Goal: Find specific page/section: Find specific page/section

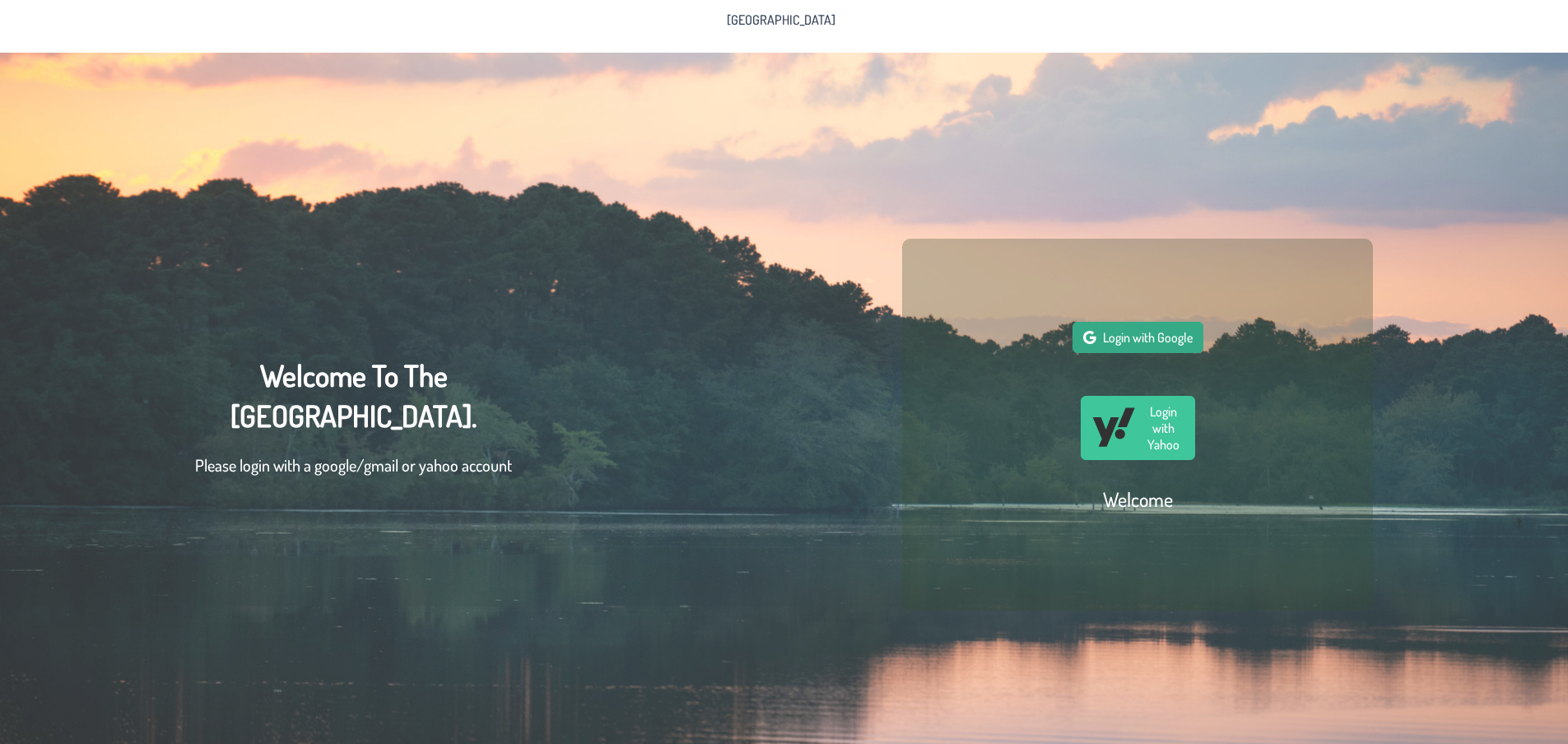
click at [1113, 341] on span "Login with Google" at bounding box center [1148, 337] width 90 height 16
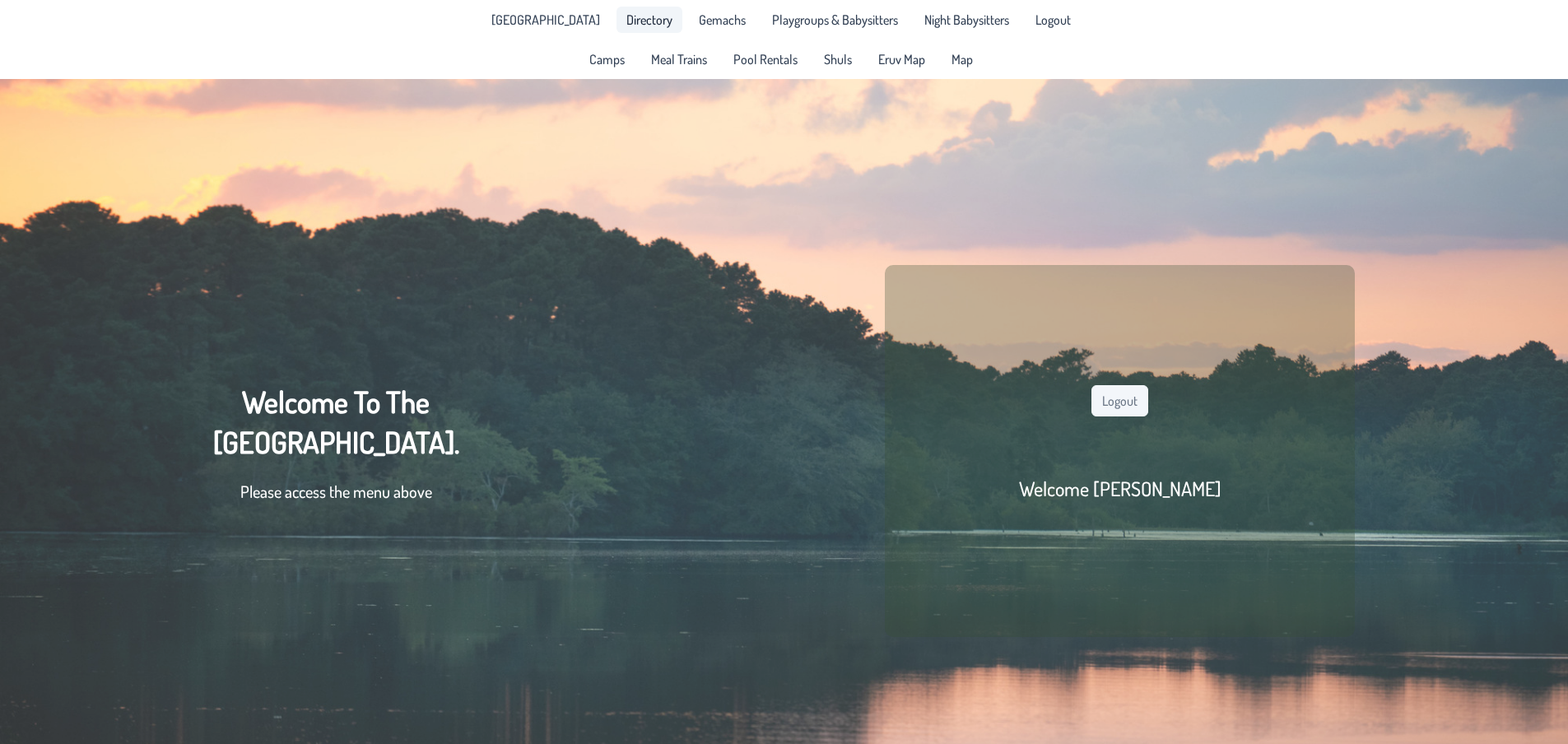
click at [627, 15] on span "Directory" at bounding box center [649, 20] width 46 height 13
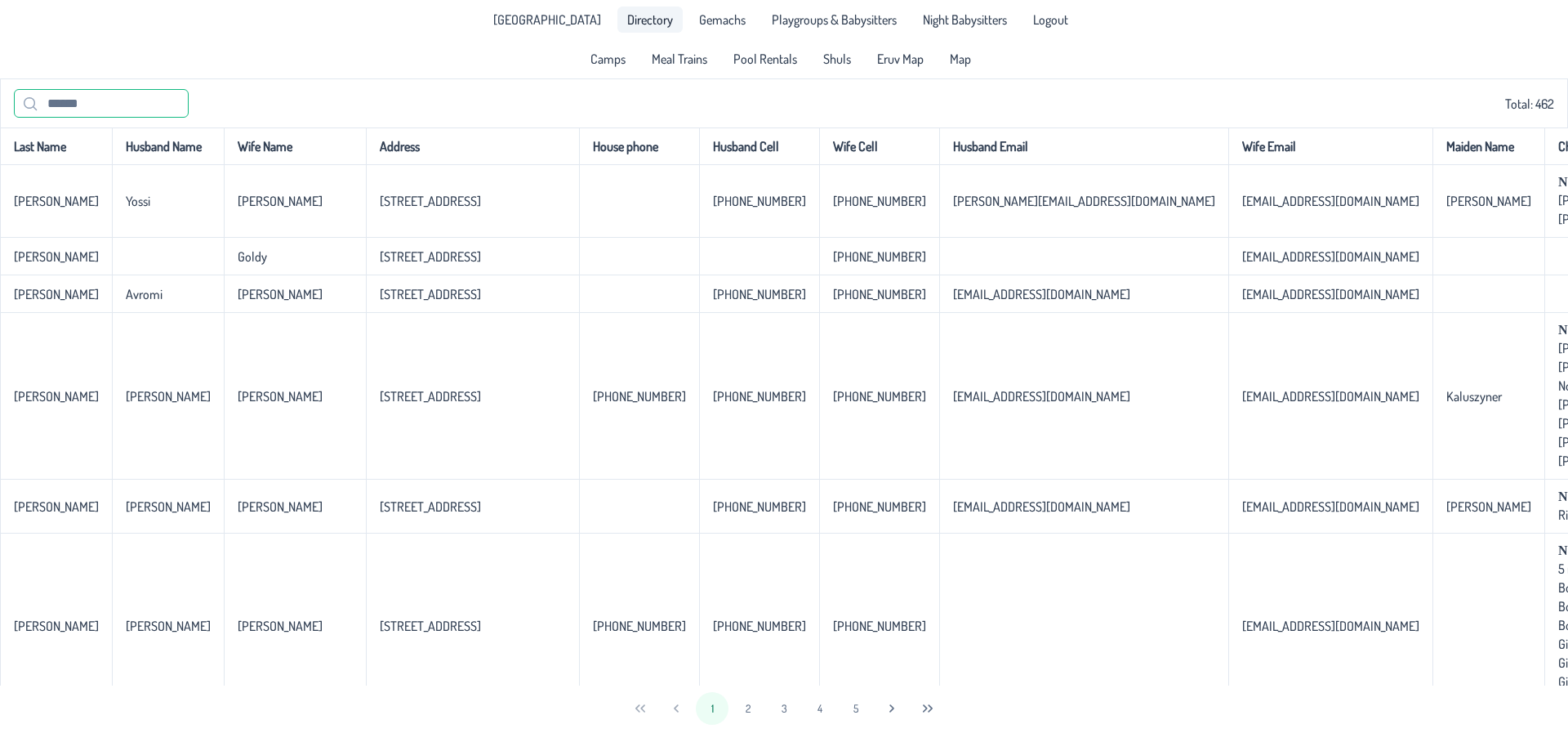
click at [87, 101] on input "text" at bounding box center [101, 103] width 174 height 28
click at [50, 109] on input "text" at bounding box center [101, 103] width 174 height 28
click at [54, 104] on input "text" at bounding box center [101, 103] width 174 height 28
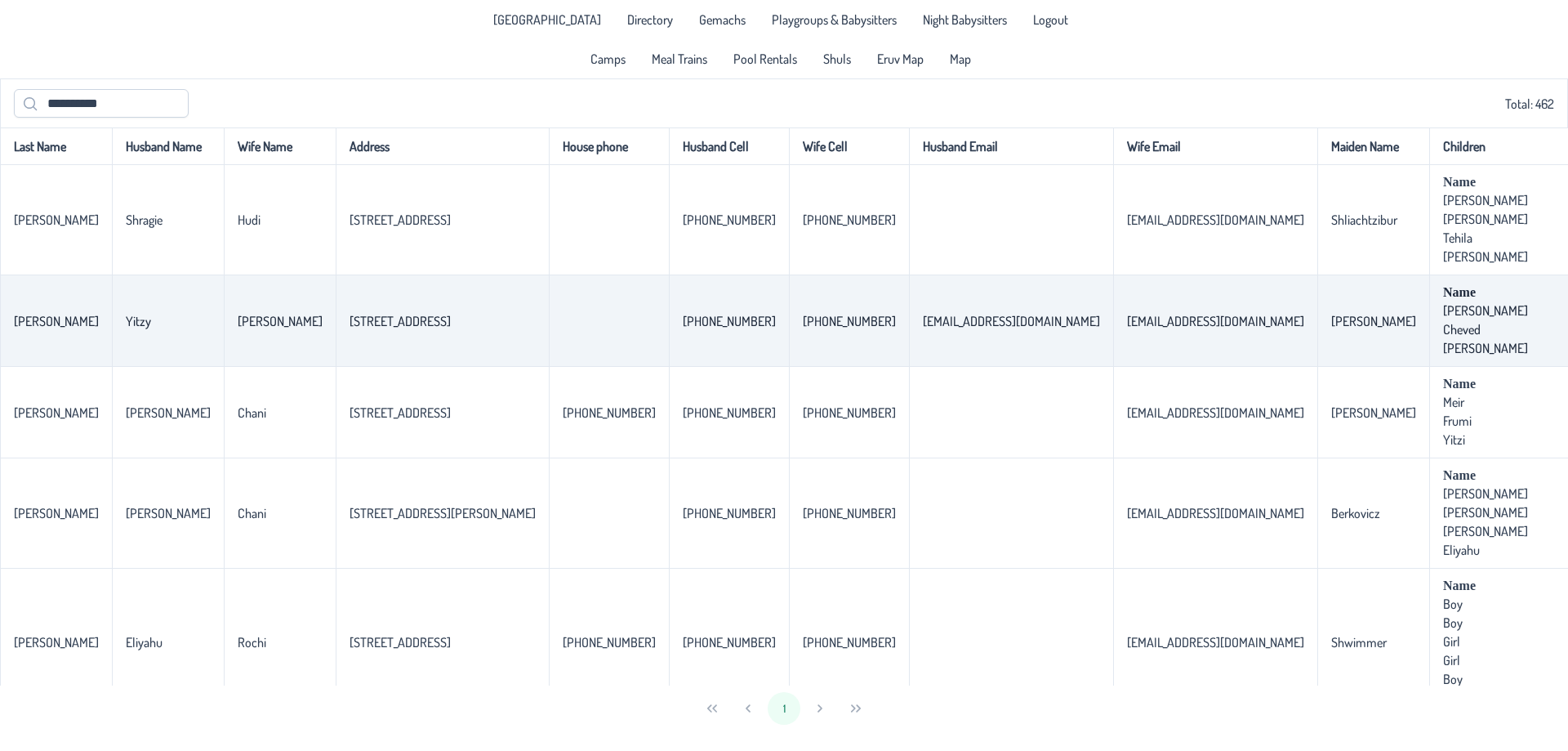
click at [350, 329] on p-celleditor "[STREET_ADDRESS]" at bounding box center [400, 321] width 101 height 16
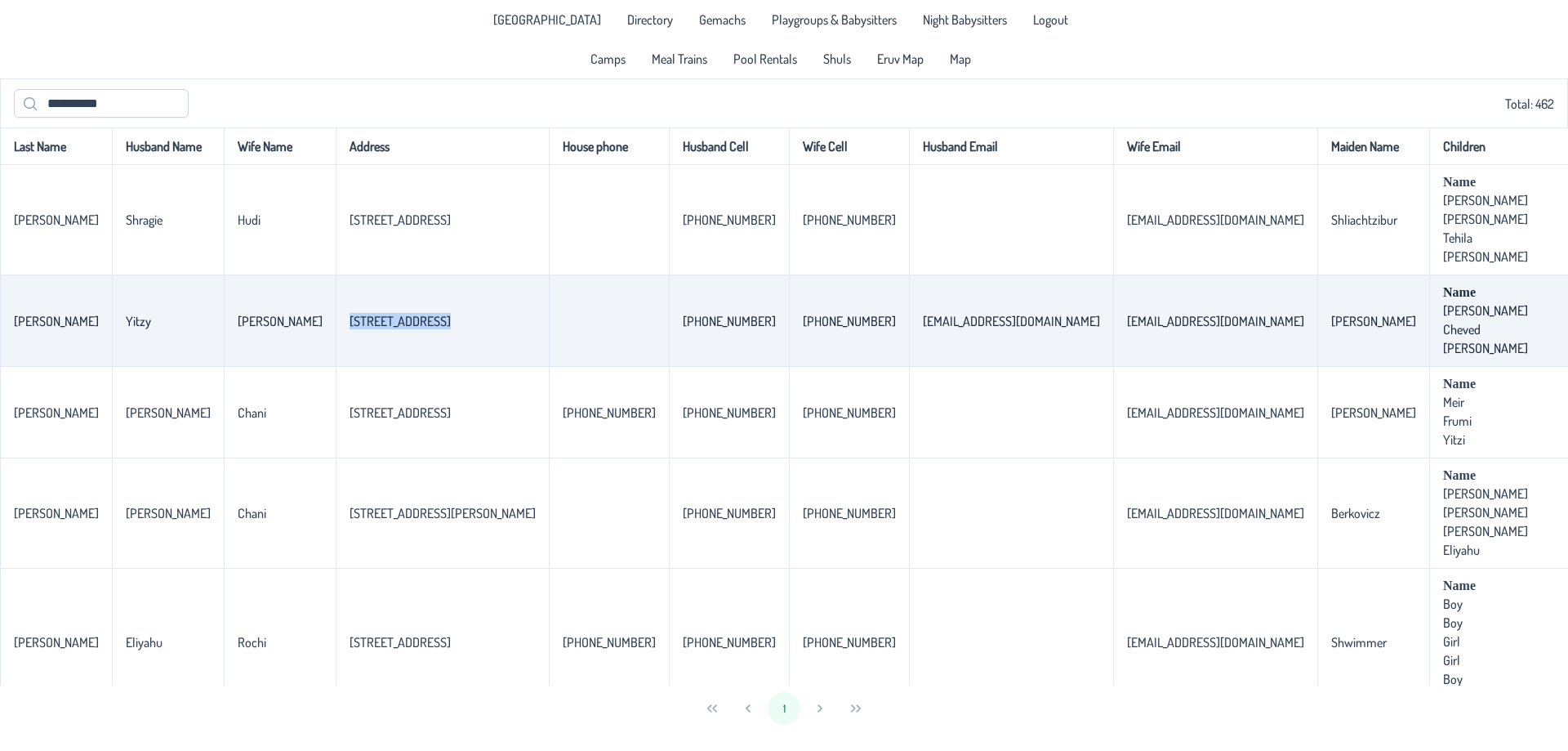
click at [350, 329] on p-celleditor "[STREET_ADDRESS]" at bounding box center [400, 321] width 101 height 16
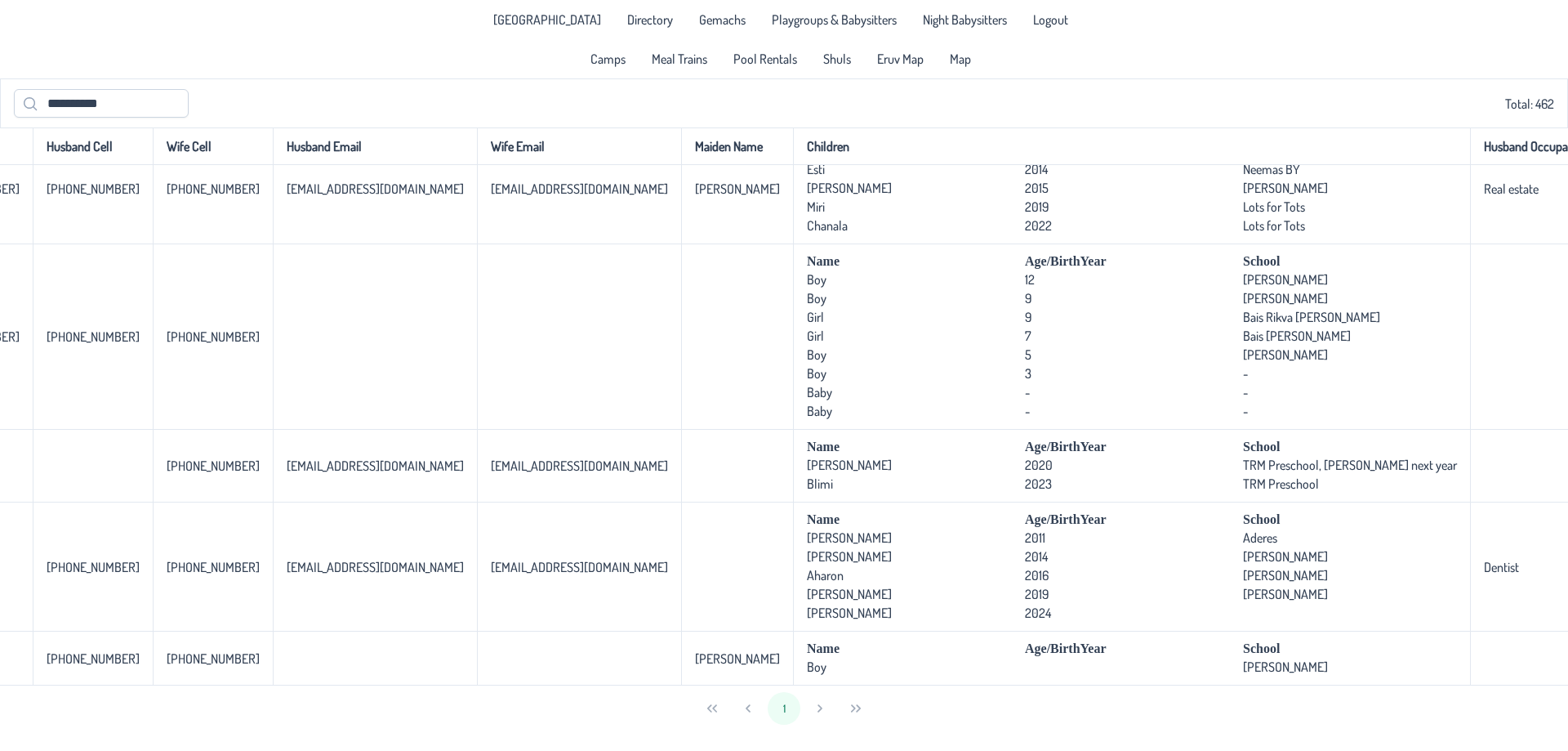
scroll to position [1589, 809]
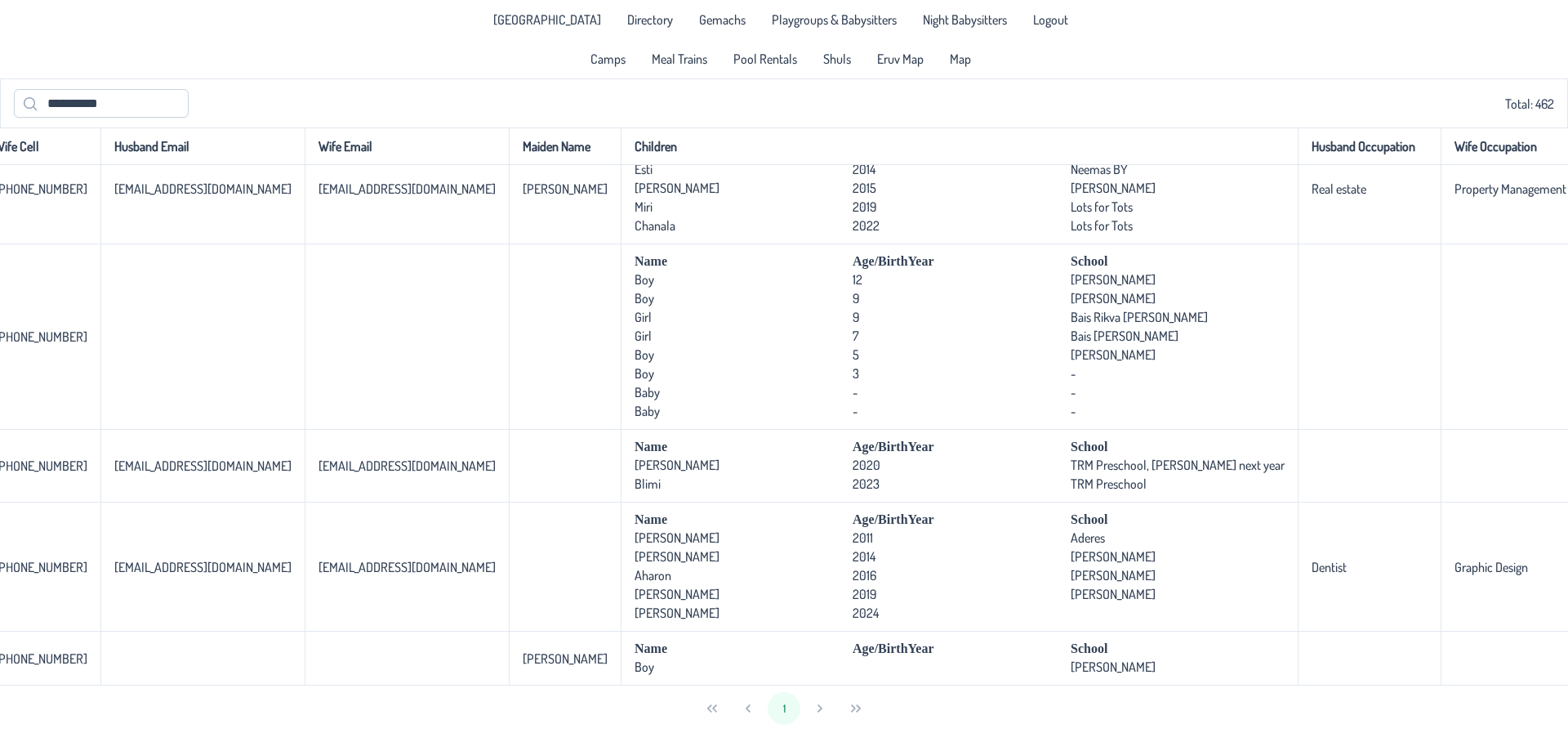
click at [821, 711] on div "1" at bounding box center [784, 707] width 1568 height 45
click at [737, 705] on div "1" at bounding box center [784, 707] width 1568 height 45
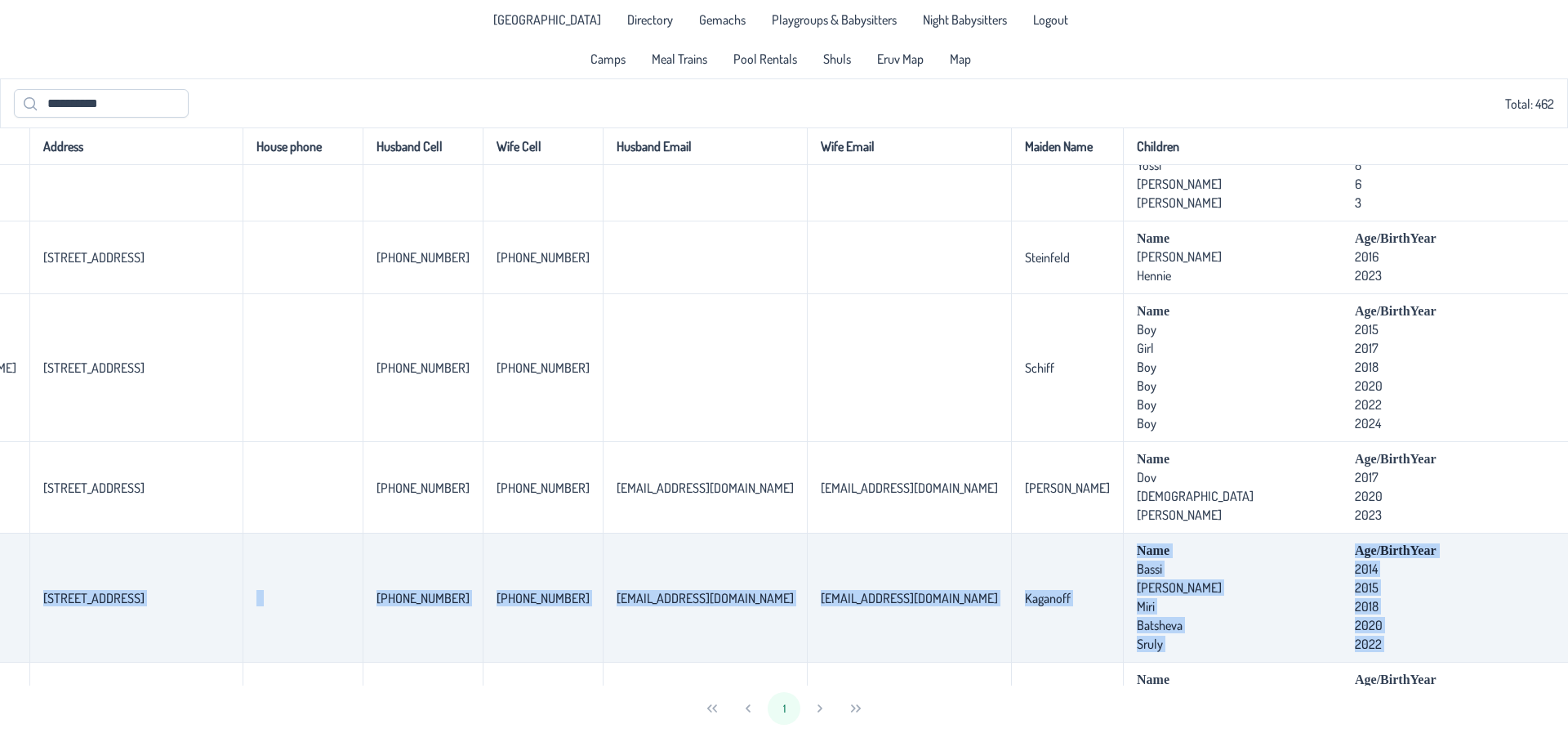
scroll to position [936, 352]
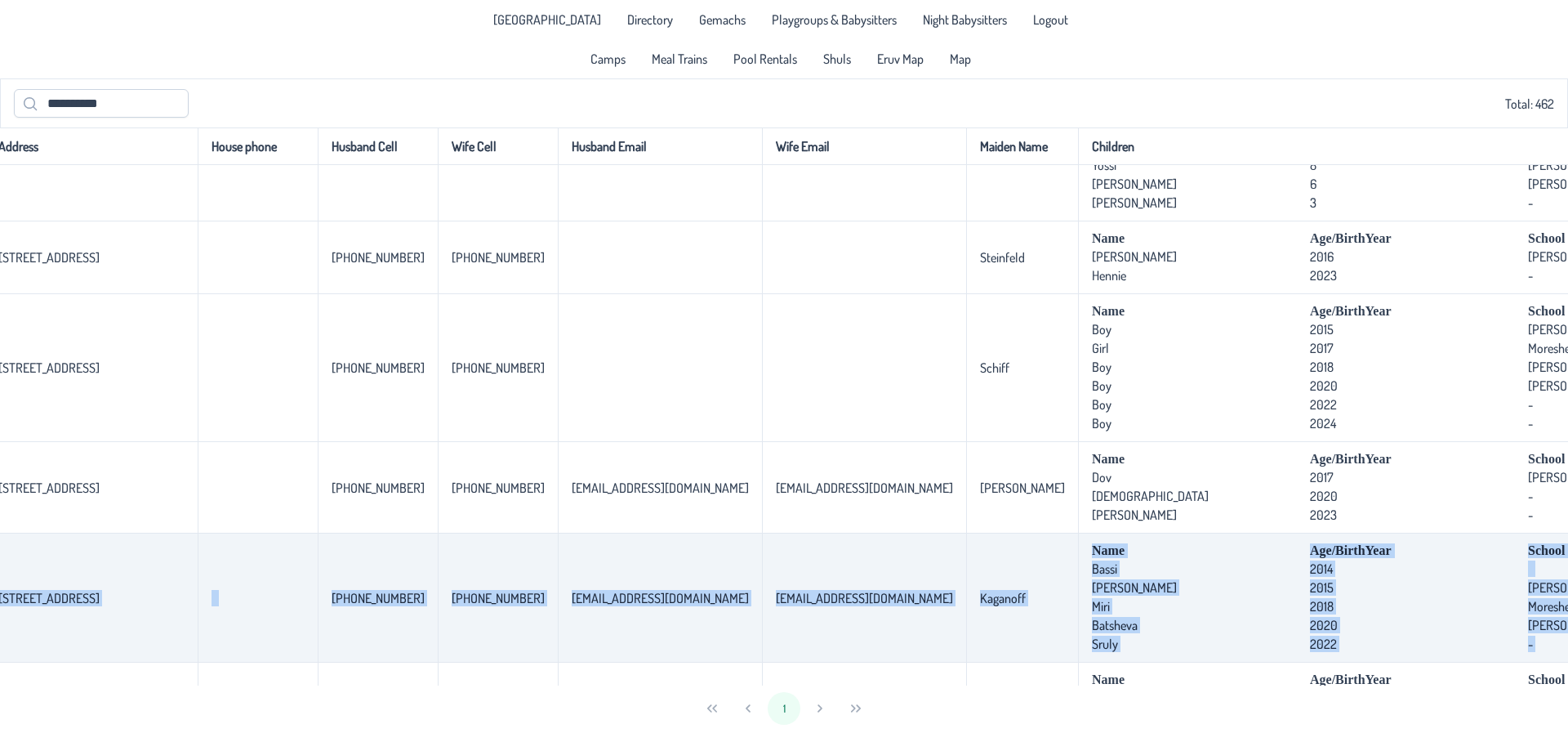
drag, startPoint x: 15, startPoint y: 602, endPoint x: 1394, endPoint y: 634, distance: 1379.4
click at [1394, 634] on tr "[PERSON_NAME] [STREET_ADDRESS] [PHONE_NUMBER] [PHONE_NUMBER] [EMAIL_ADDRESS][DO…" at bounding box center [960, 597] width 2623 height 129
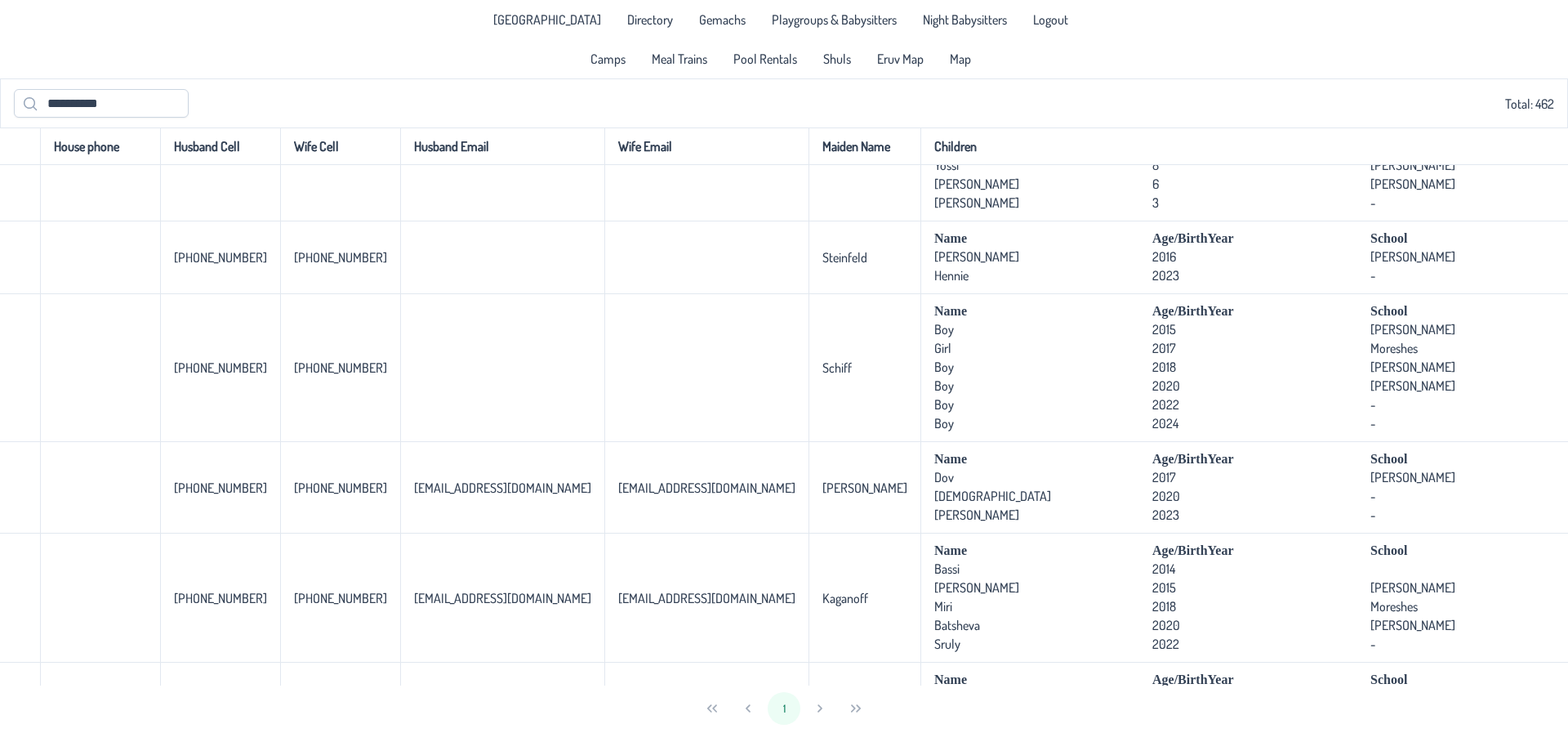
scroll to position [936, 809]
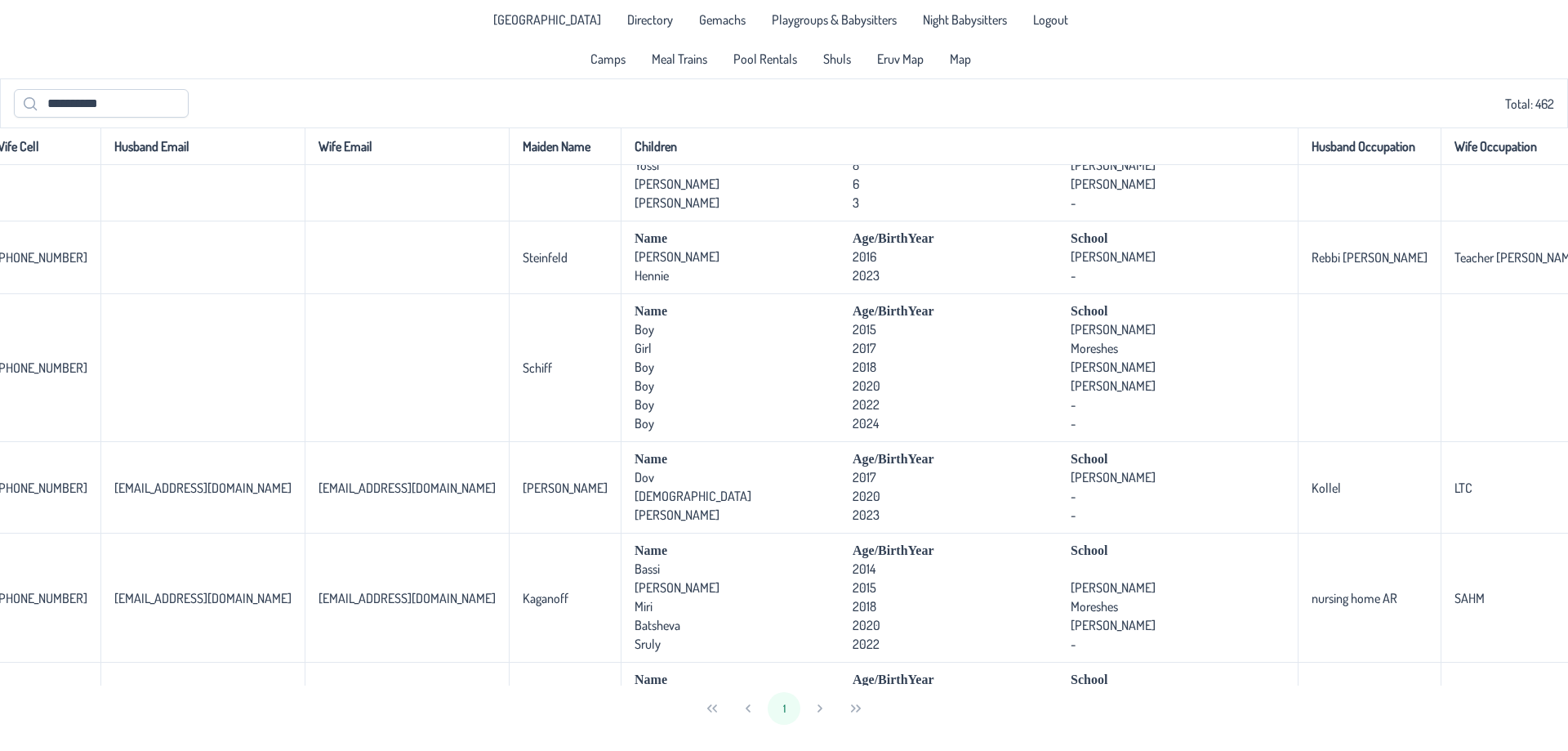
drag, startPoint x: 1374, startPoint y: 623, endPoint x: 1595, endPoint y: 631, distance: 221.1
click at [1556, 631] on html "**********" at bounding box center [784, 376] width 1568 height 751
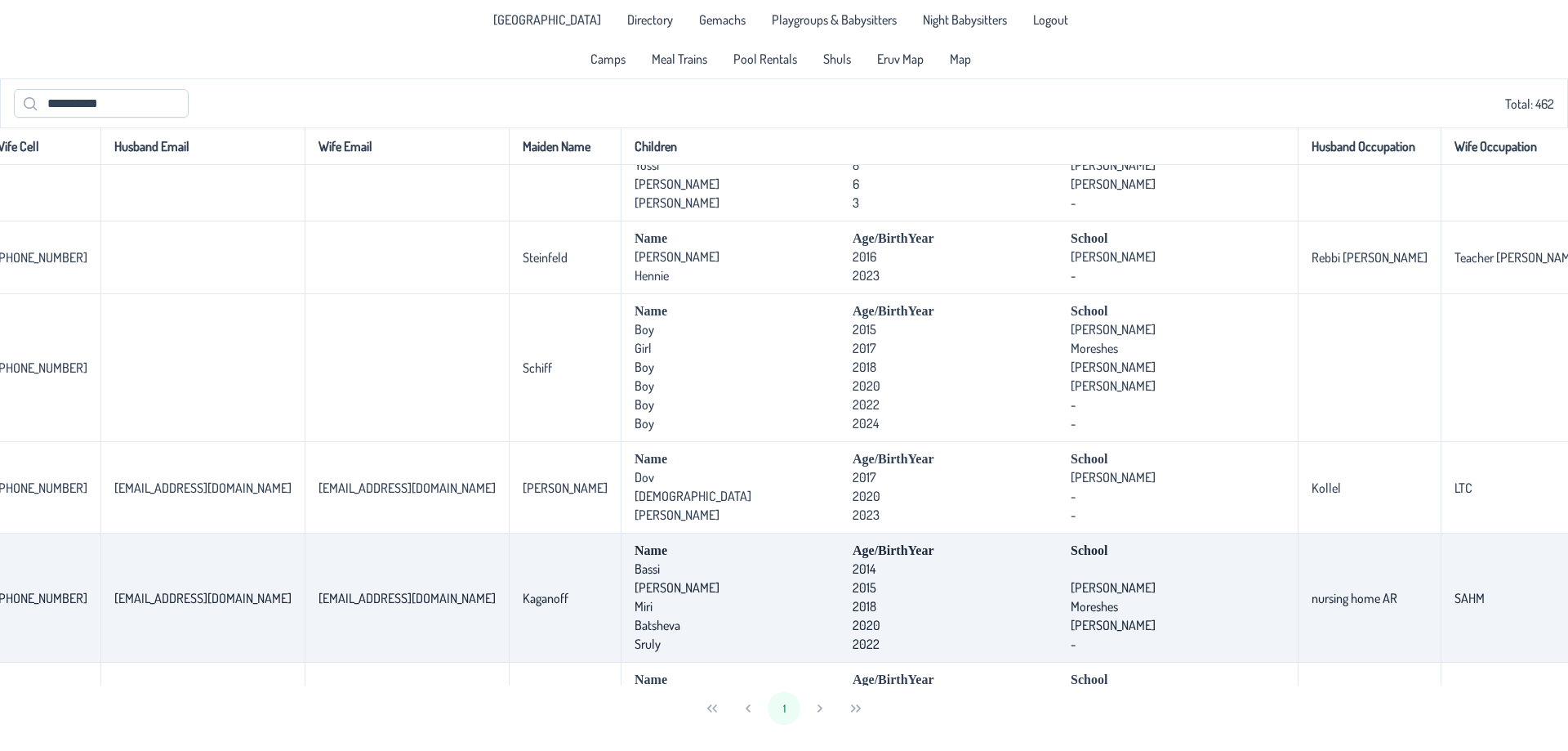
click at [1298, 649] on td "nursing home AR" at bounding box center [1370, 597] width 143 height 129
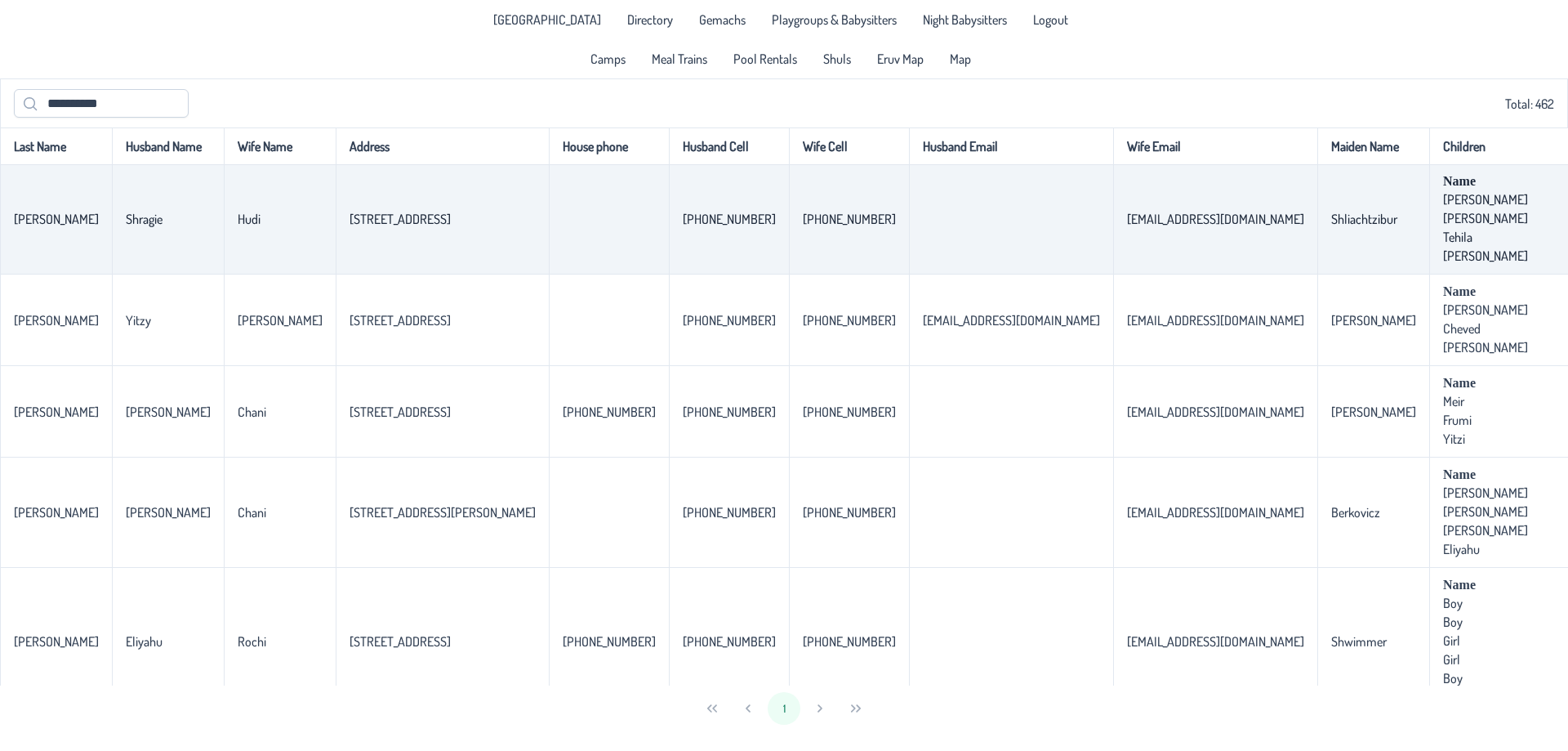
scroll to position [0, 0]
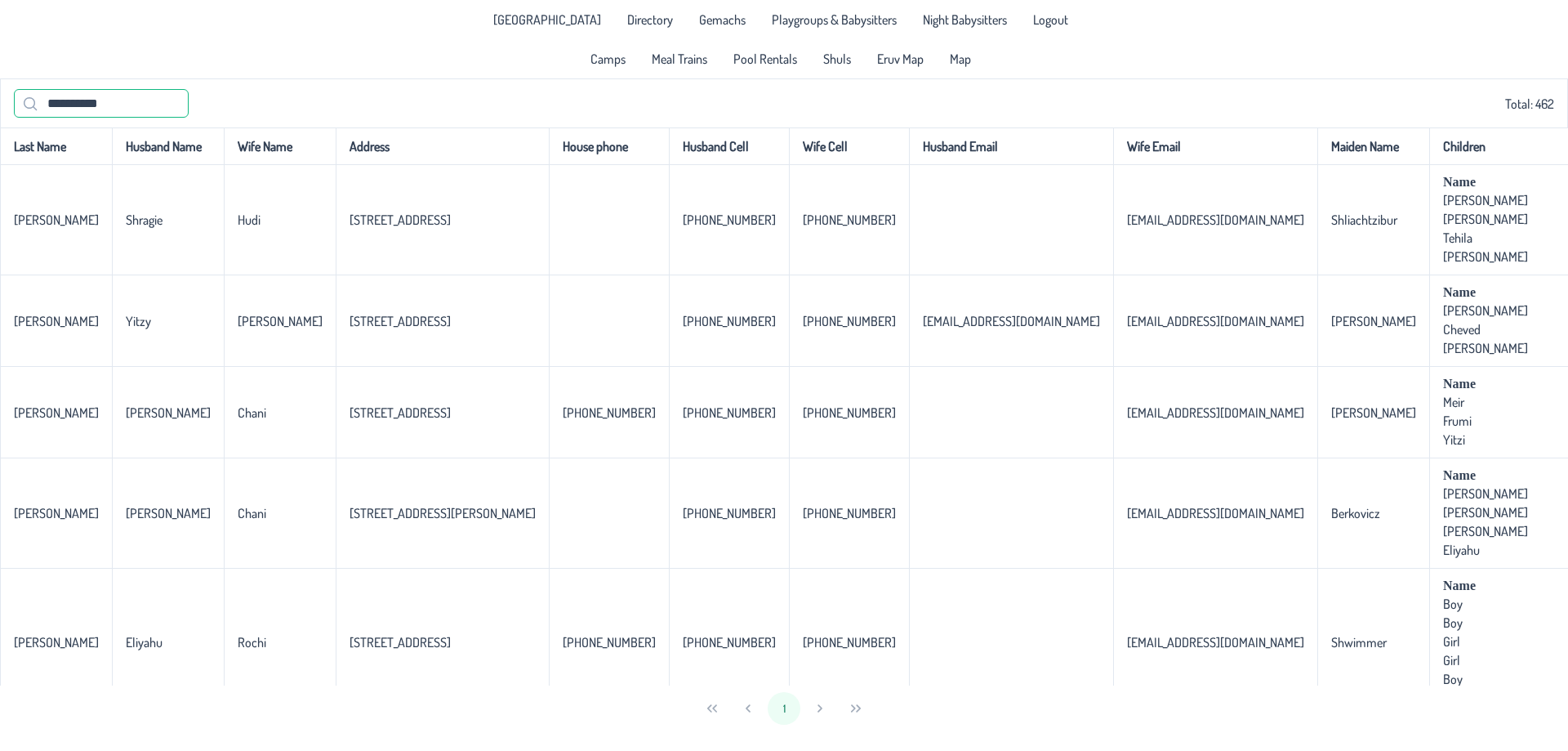
click at [124, 107] on input "**********" at bounding box center [101, 103] width 174 height 28
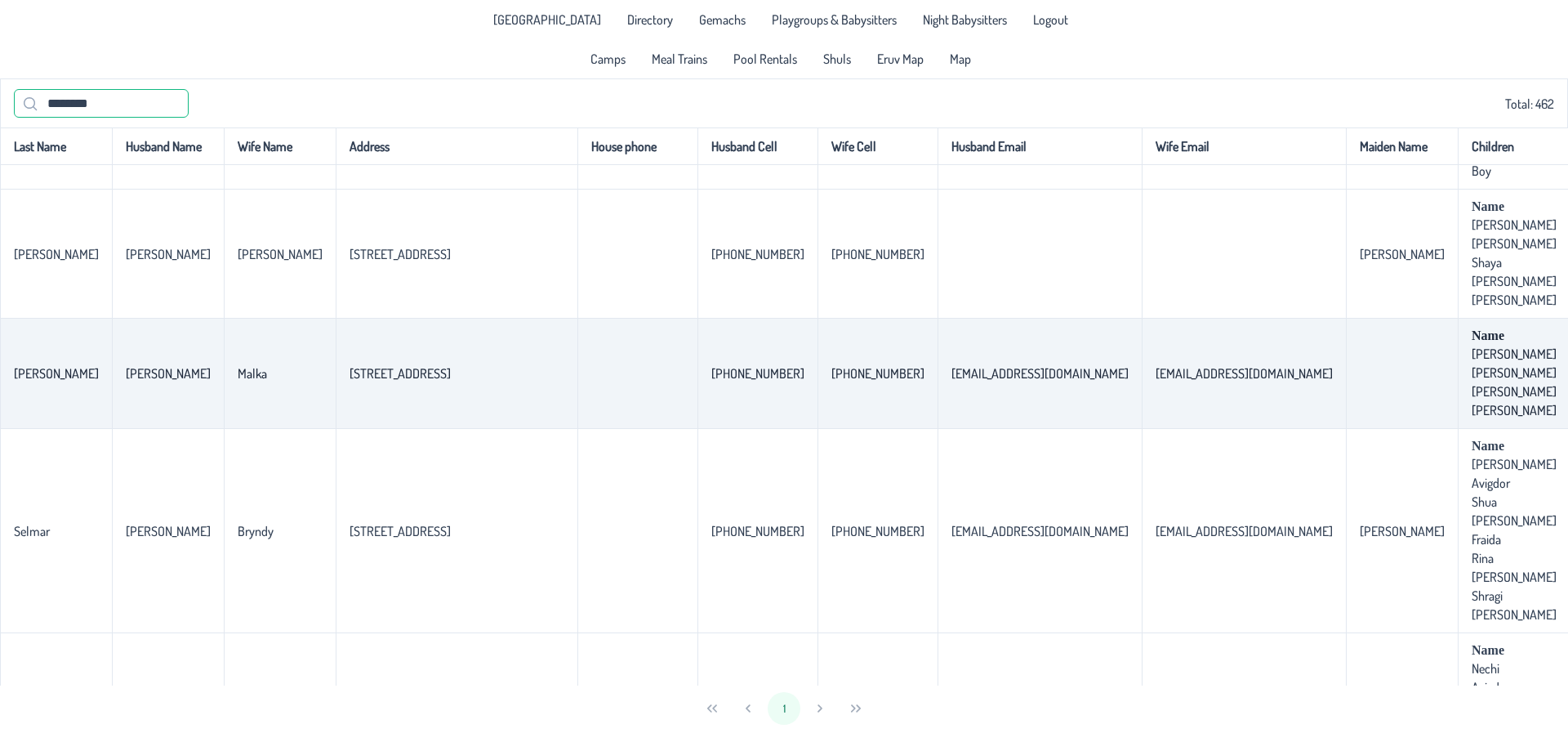
scroll to position [309, 0]
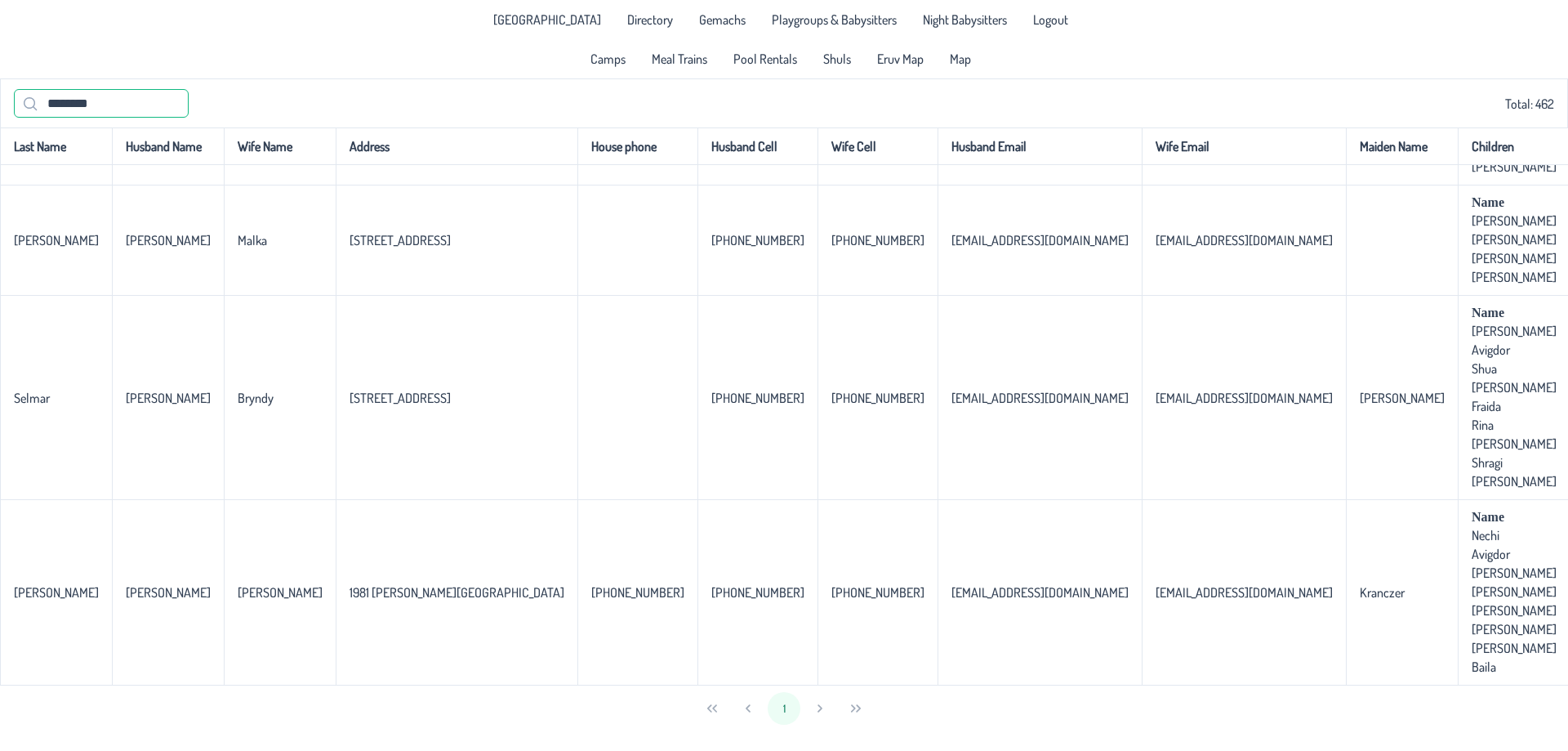
click at [82, 108] on input "********" at bounding box center [101, 103] width 174 height 28
type input "******"
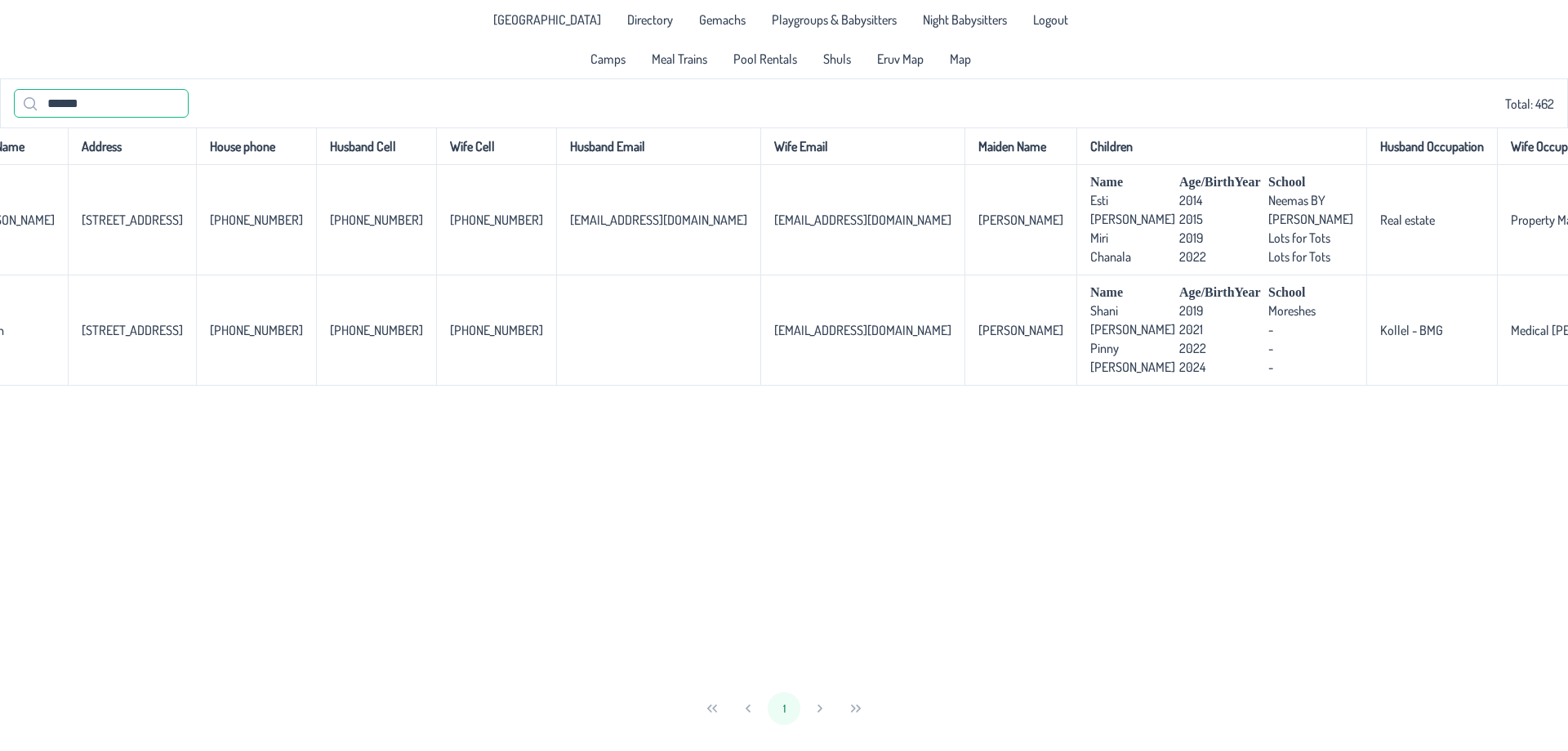
scroll to position [0, 0]
